Goal: Task Accomplishment & Management: Manage account settings

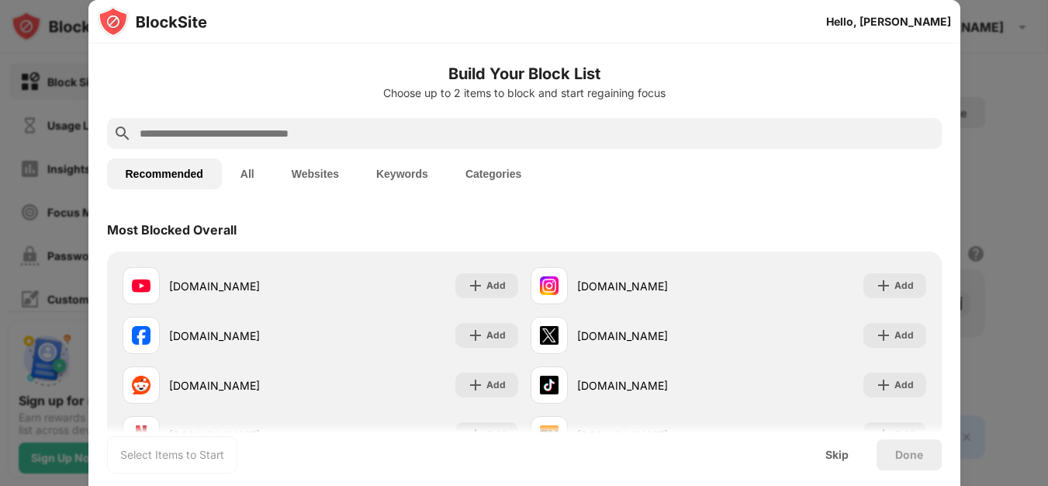
click at [237, 164] on button "All" at bounding box center [247, 173] width 51 height 31
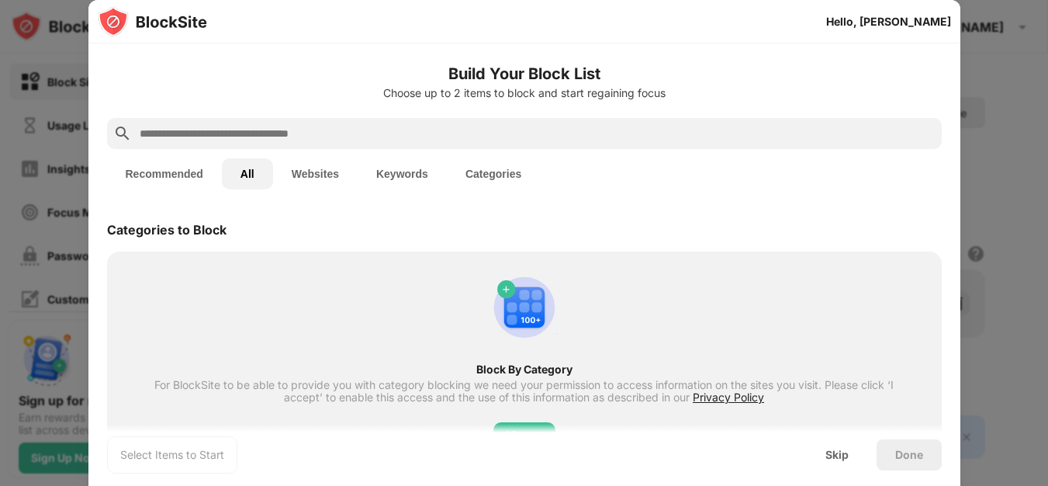
click at [330, 170] on button "Websites" at bounding box center [315, 173] width 85 height 31
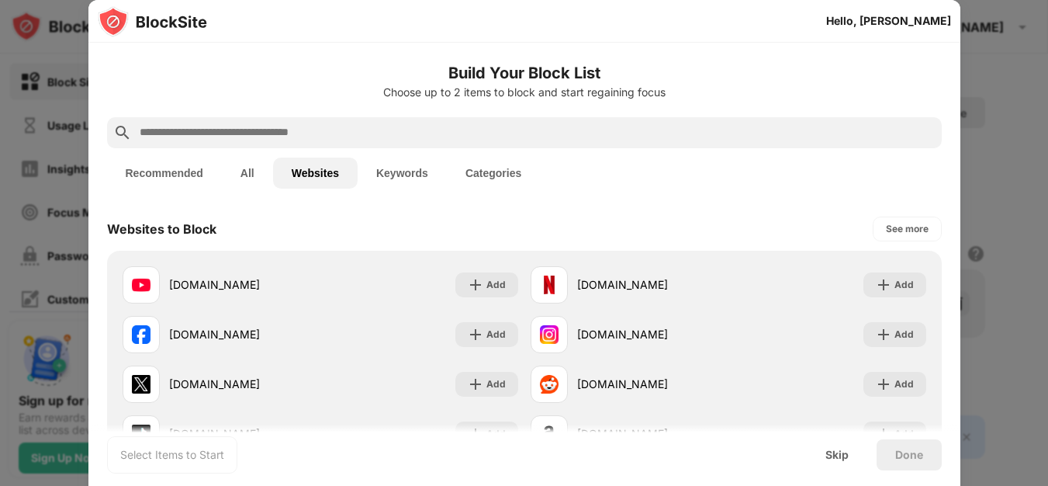
click at [375, 173] on button "Keywords" at bounding box center [402, 172] width 89 height 31
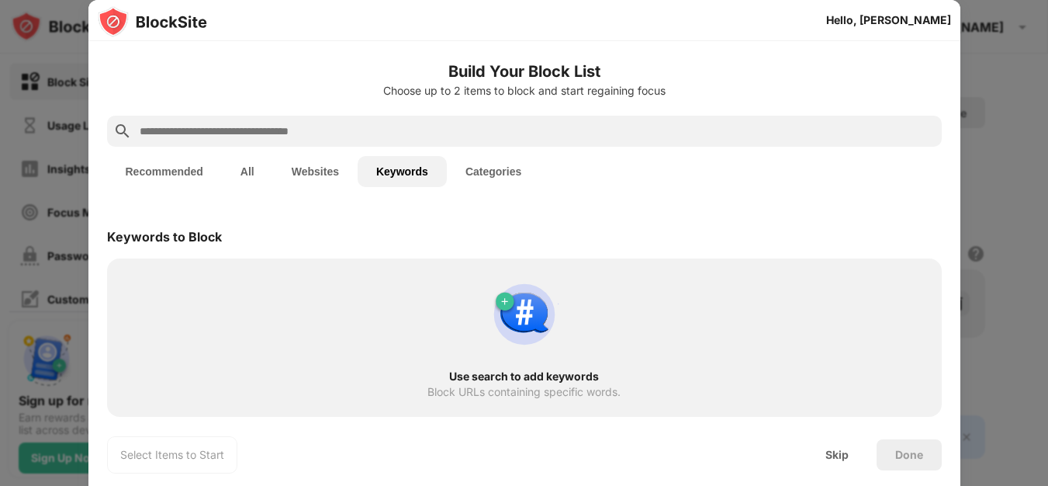
click at [496, 169] on button "Categories" at bounding box center [493, 171] width 93 height 31
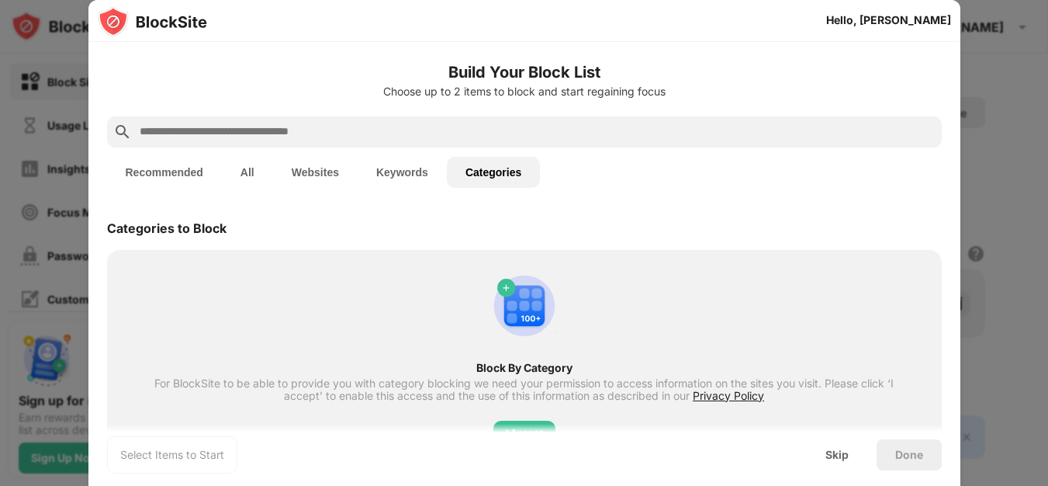
click at [151, 176] on button "Recommended" at bounding box center [164, 172] width 115 height 31
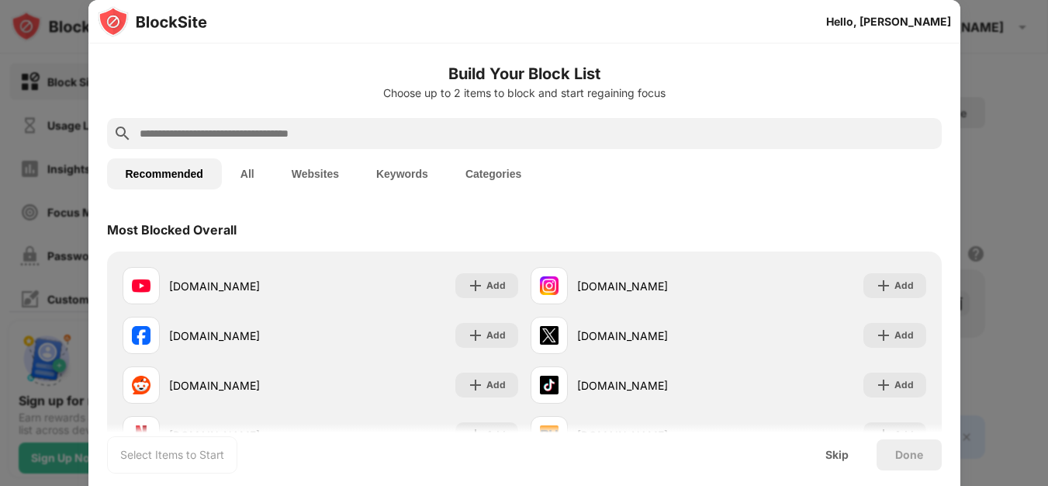
click at [1015, 143] on div at bounding box center [524, 243] width 1048 height 486
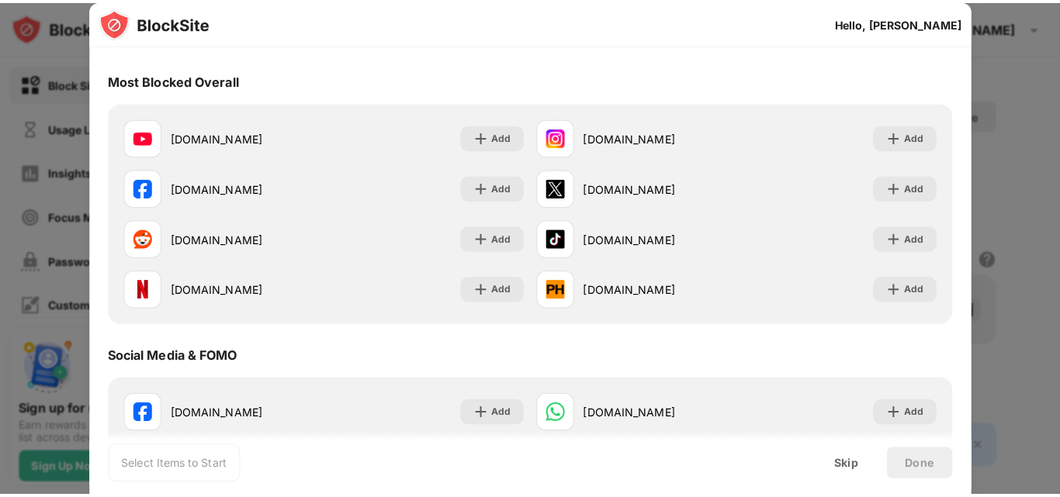
scroll to position [388, 0]
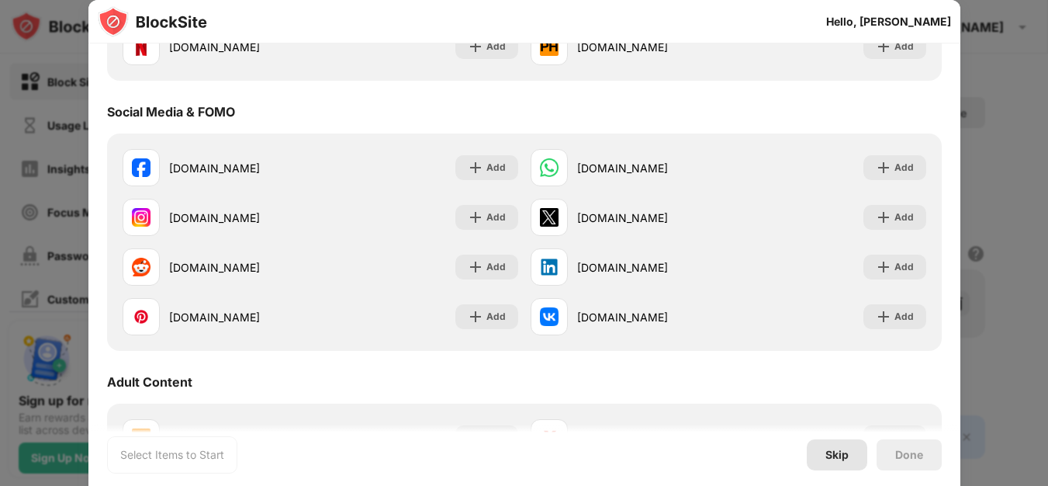
click at [831, 455] on div "Skip" at bounding box center [836, 454] width 23 height 12
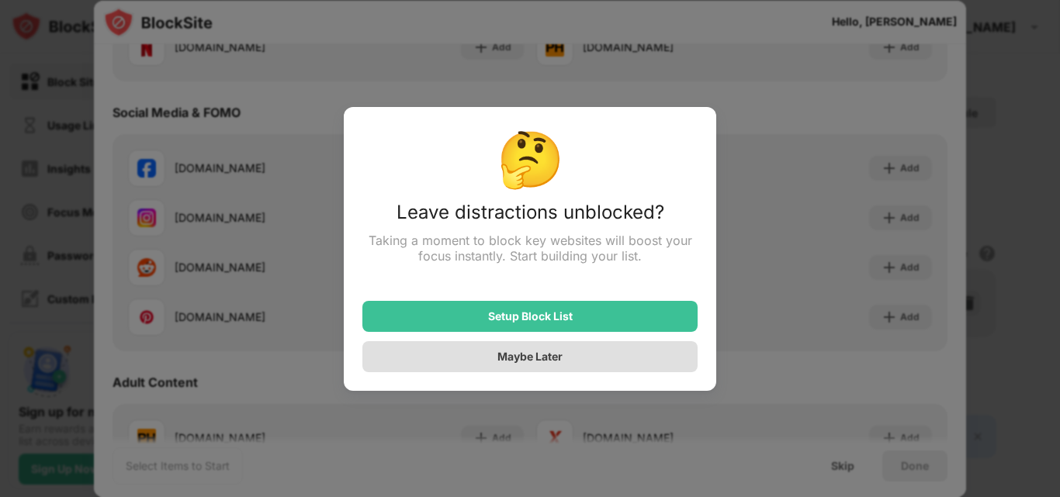
click at [600, 359] on div "Maybe Later" at bounding box center [529, 356] width 335 height 31
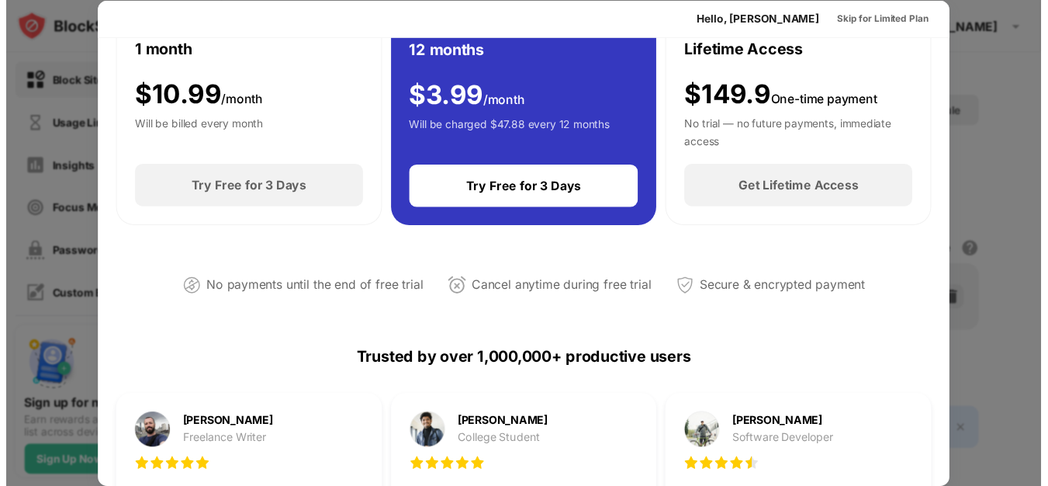
scroll to position [0, 0]
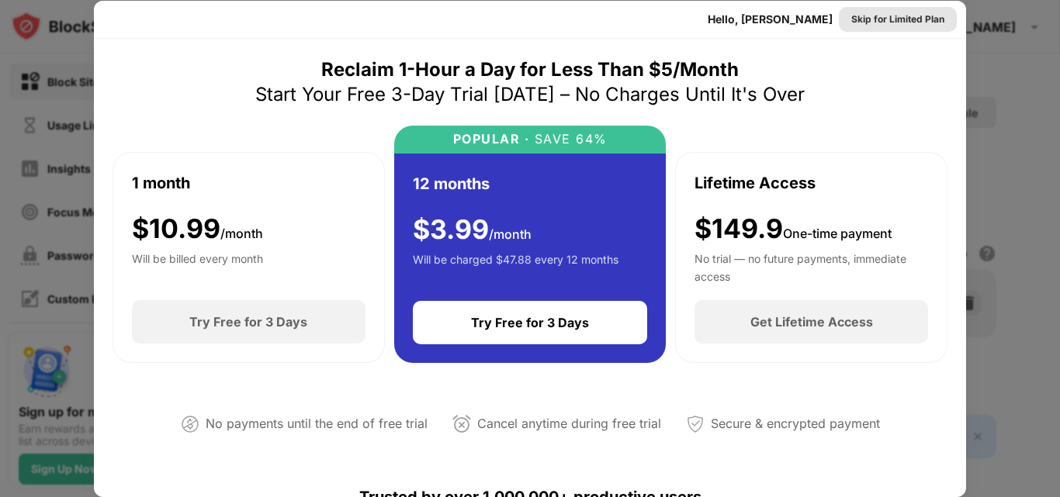
click at [889, 19] on div "Skip for Limited Plan" at bounding box center [897, 20] width 93 height 16
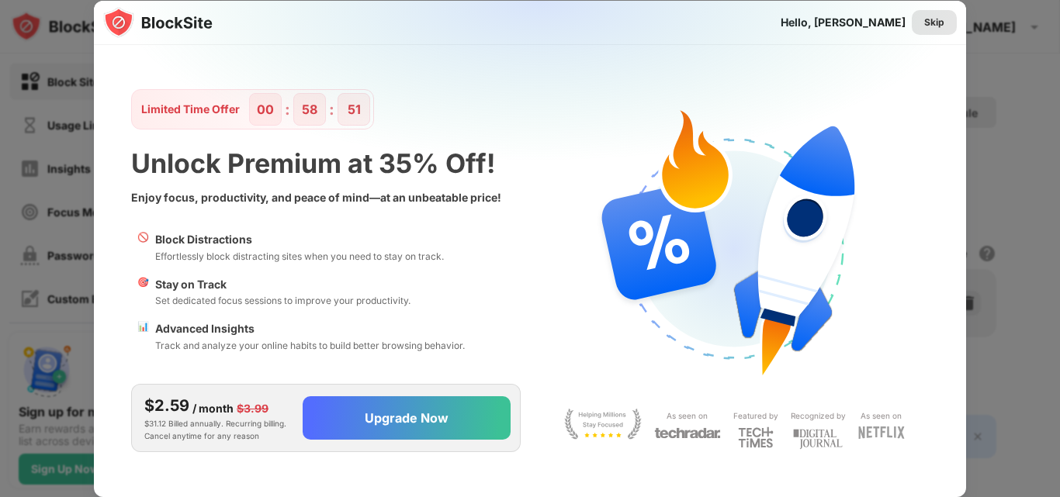
click at [932, 22] on div "Skip" at bounding box center [934, 23] width 20 height 16
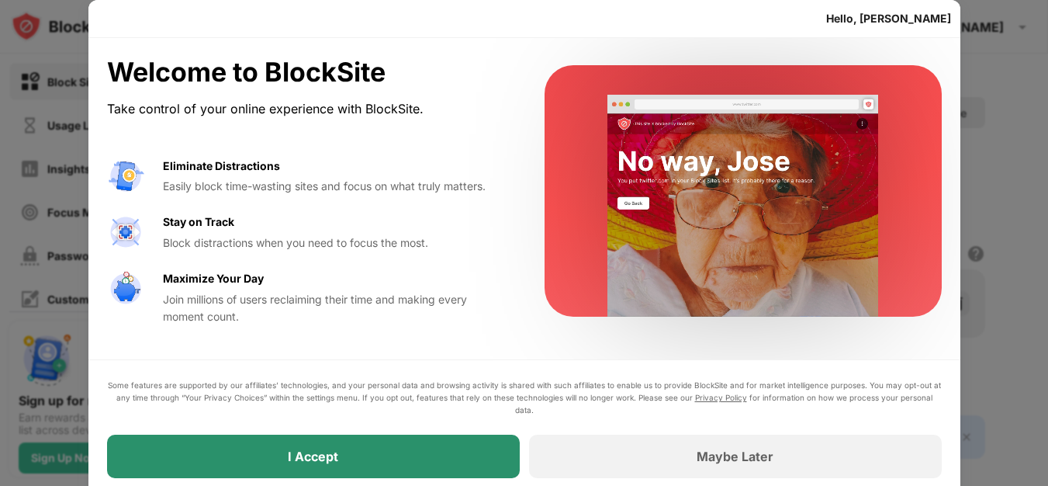
click at [434, 462] on div "I Accept" at bounding box center [313, 455] width 413 height 43
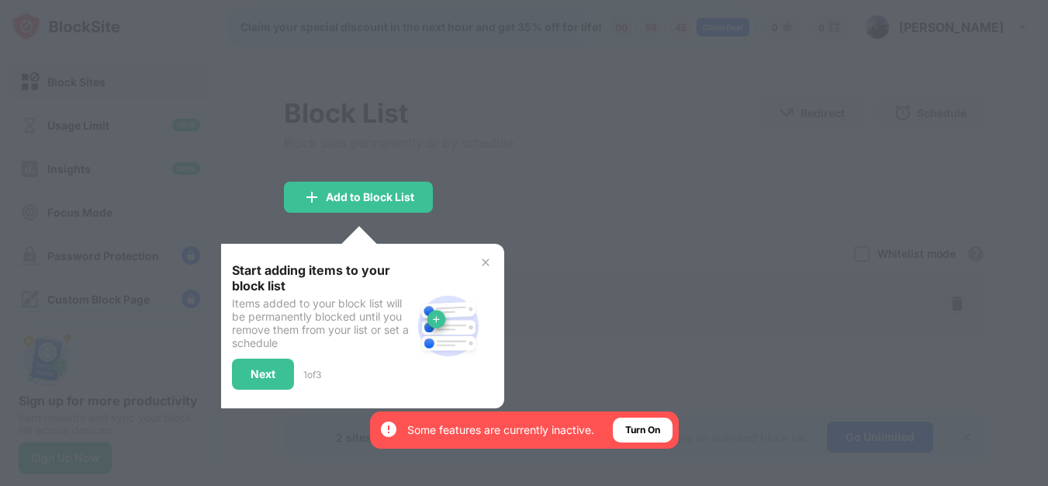
click at [269, 377] on div "Next" at bounding box center [263, 374] width 25 height 12
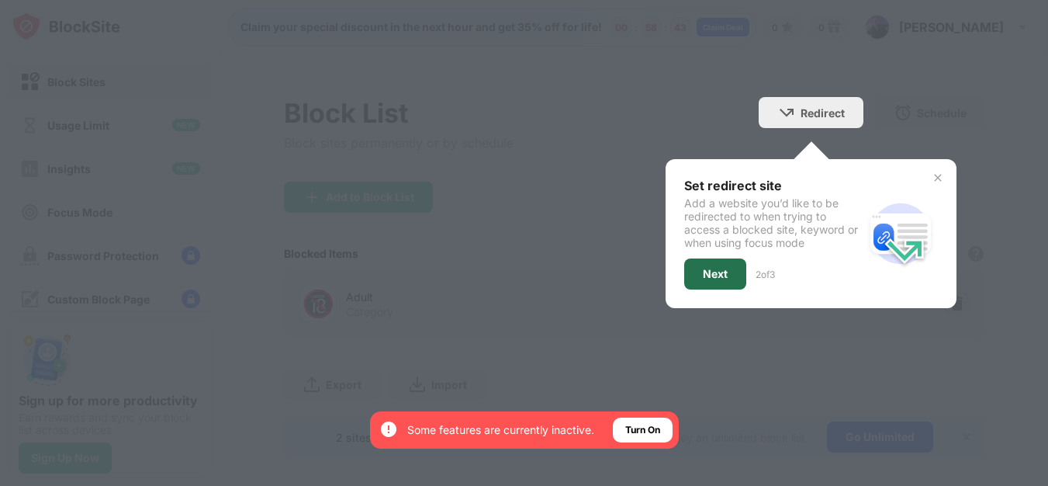
click at [712, 272] on div "Next" at bounding box center [715, 274] width 25 height 12
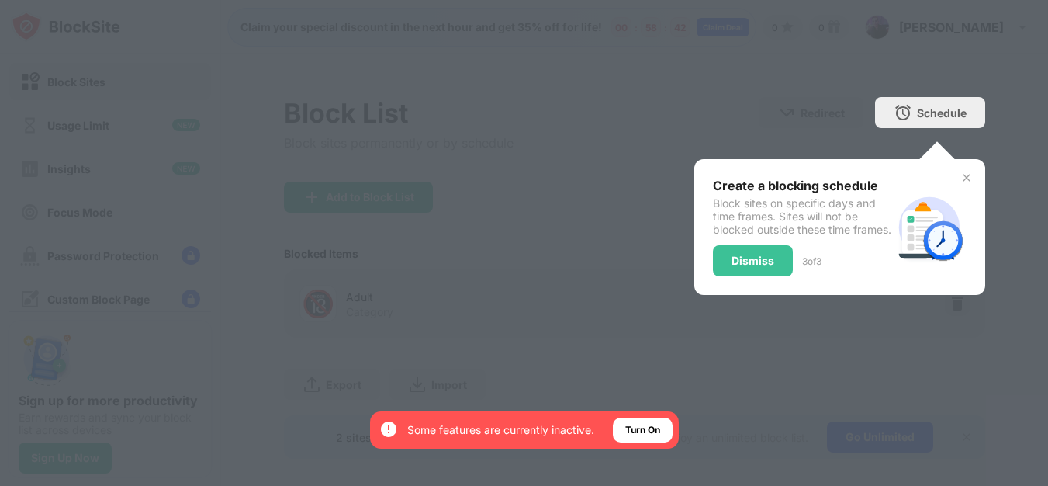
click at [732, 267] on div "Dismiss" at bounding box center [753, 260] width 43 height 12
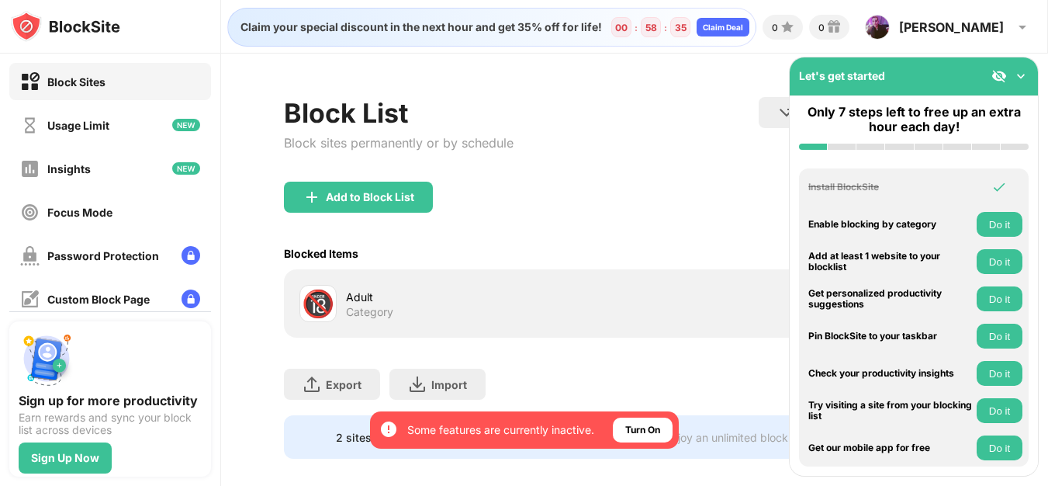
click at [1023, 72] on img at bounding box center [1021, 76] width 16 height 16
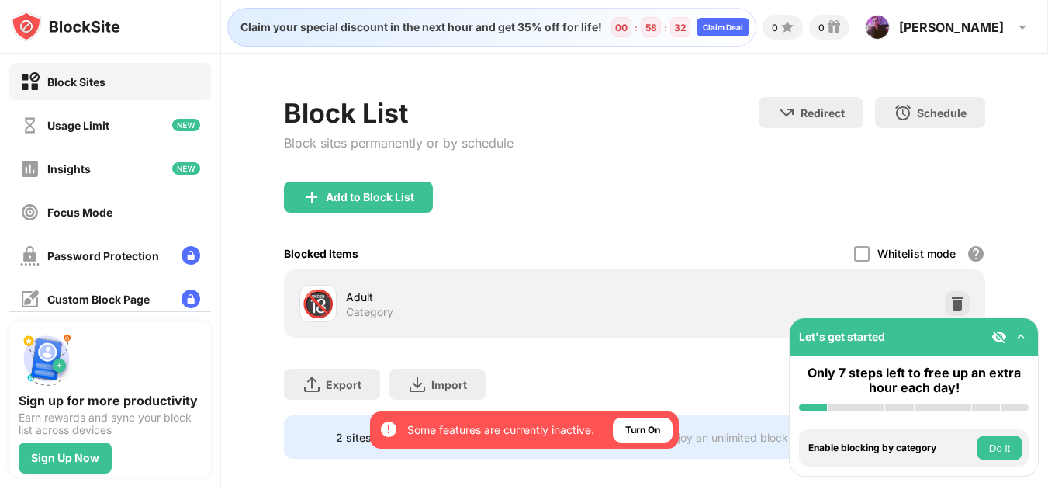
click at [996, 446] on button "Do it" at bounding box center [1000, 447] width 46 height 25
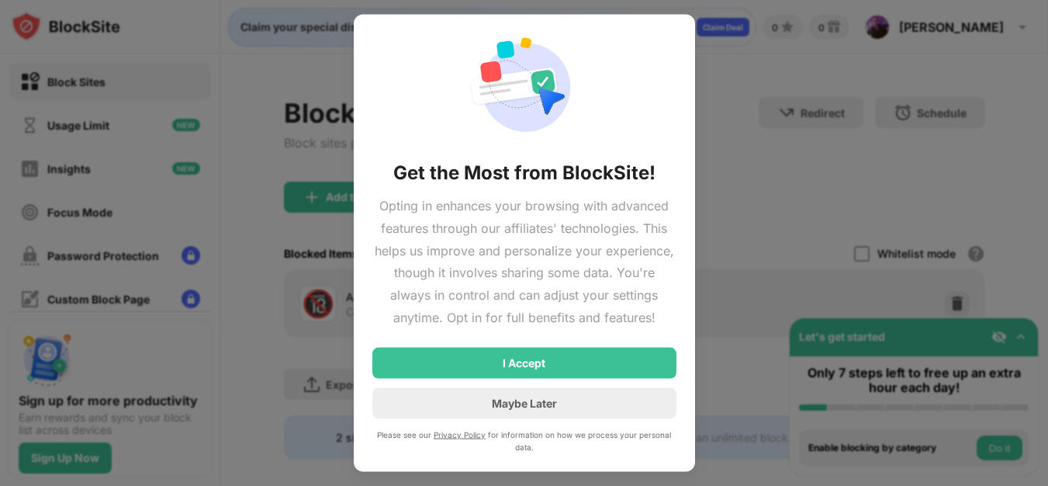
scroll to position [12, 0]
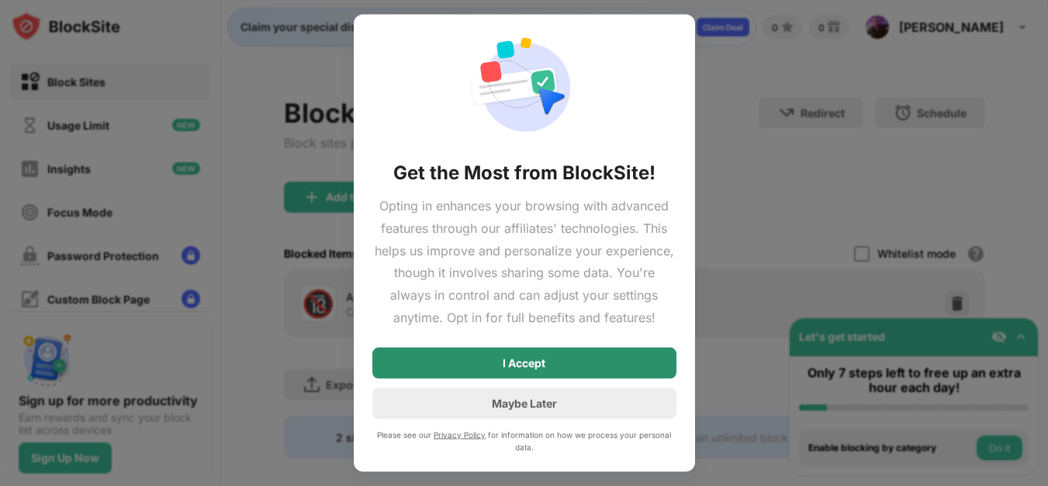
click at [593, 369] on div "I Accept" at bounding box center [524, 362] width 304 height 31
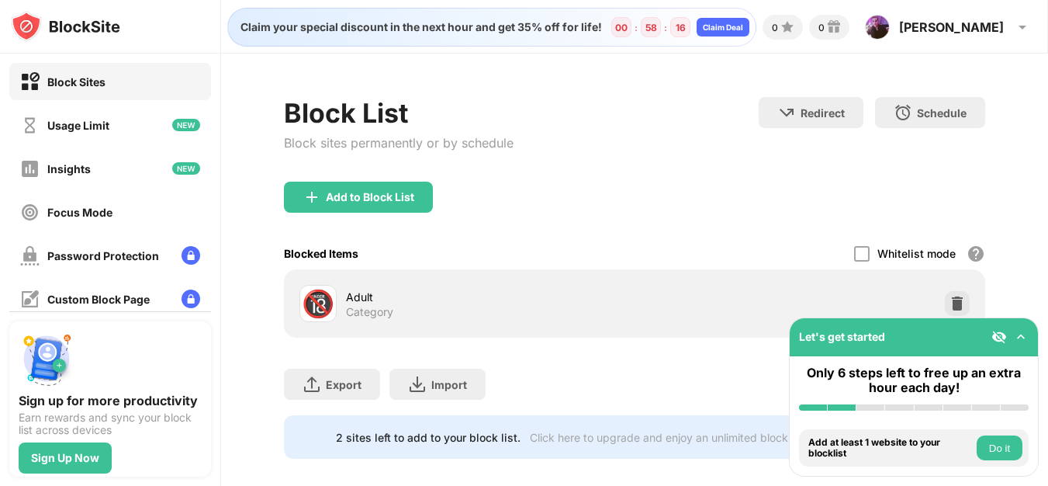
scroll to position [0, 0]
